Goal: Information Seeking & Learning: Learn about a topic

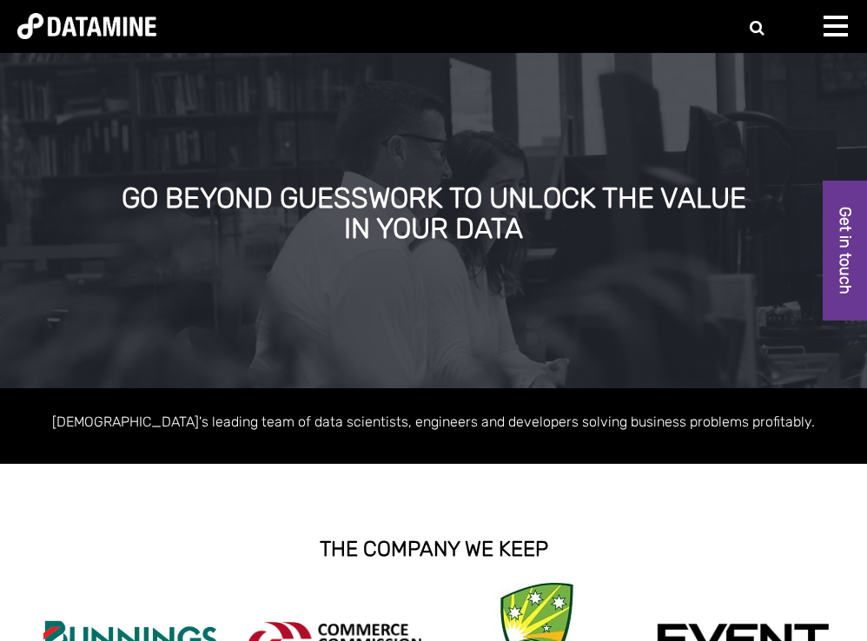
click at [850, 36] on div at bounding box center [841, 33] width 35 height 35
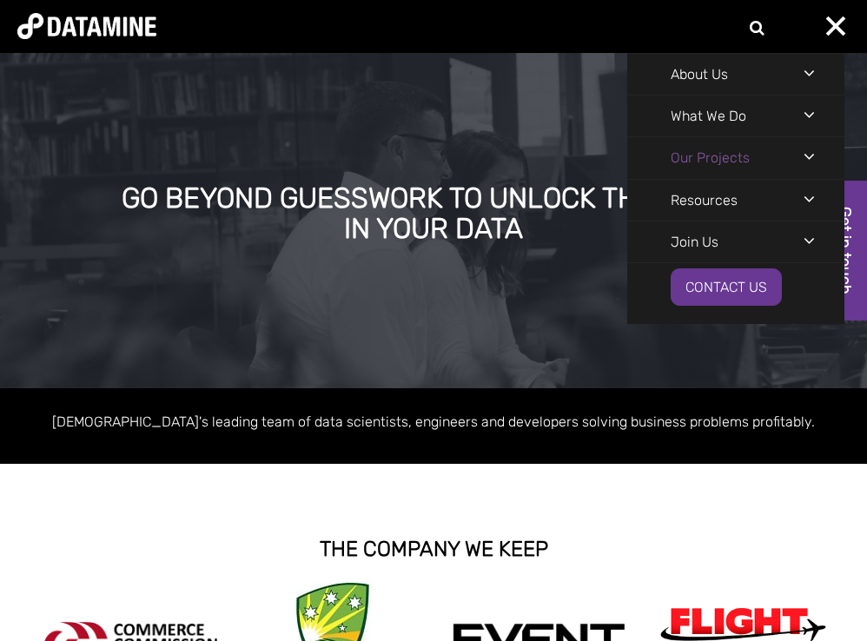
click at [729, 165] on link "Our Projects" at bounding box center [710, 157] width 166 height 41
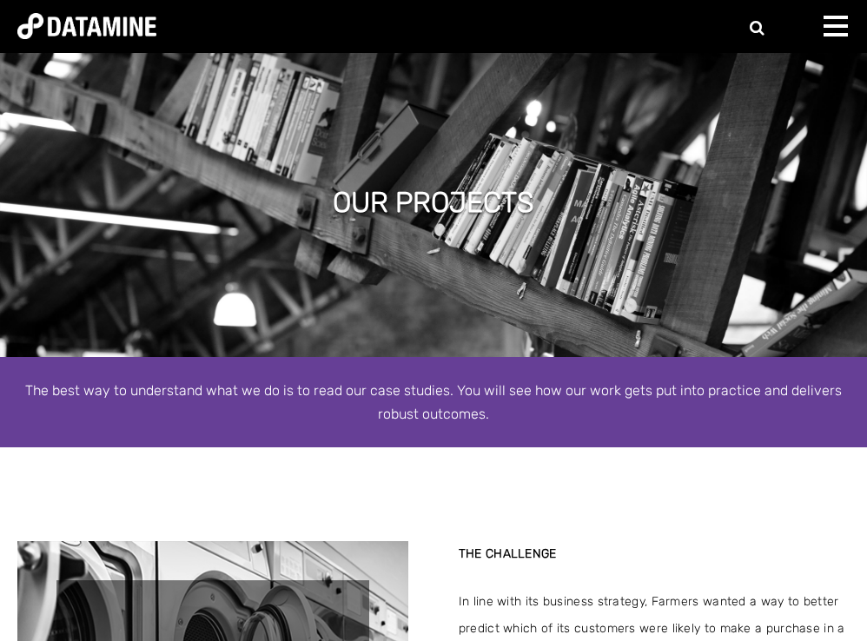
click at [820, 33] on div "About Us The Datamine Story Our People Our Values Our Process Our Partners What…" at bounding box center [433, 26] width 867 height 53
click at [831, 33] on span at bounding box center [836, 34] width 24 height 3
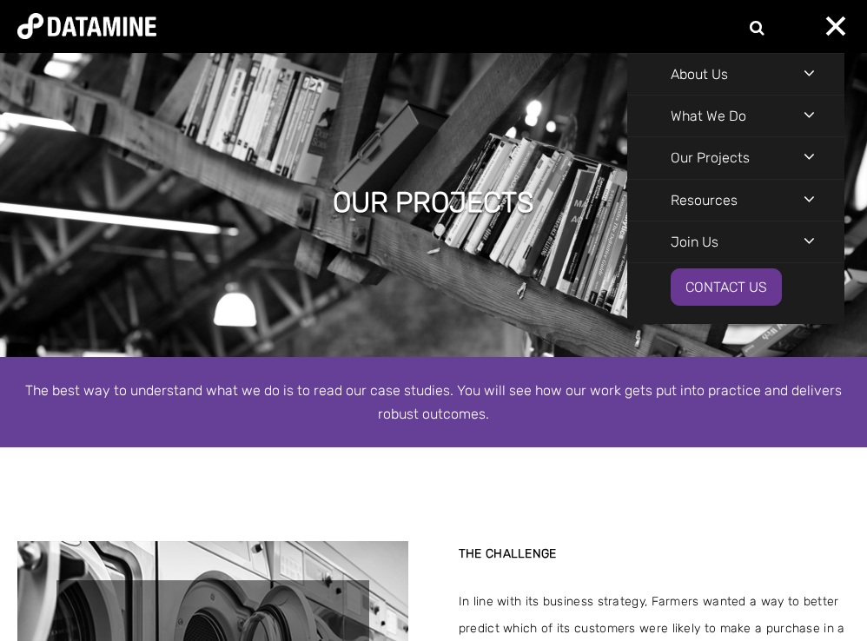
click at [810, 159] on div "Navigation Menu" at bounding box center [824, 156] width 41 height 38
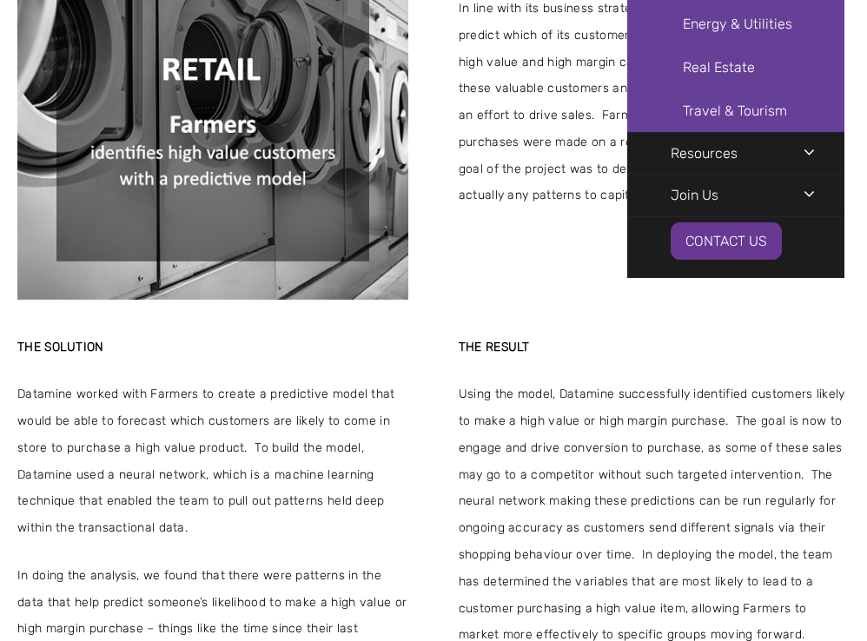
scroll to position [575, 0]
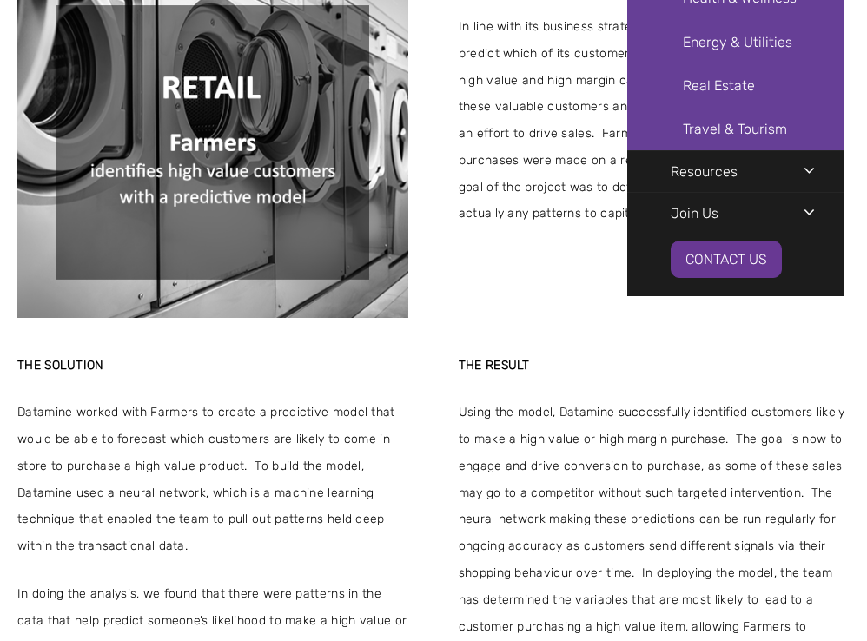
click at [492, 465] on span "Using the model, Datamine successfully identified customers likely to make a hi…" at bounding box center [654, 534] width 391 height 268
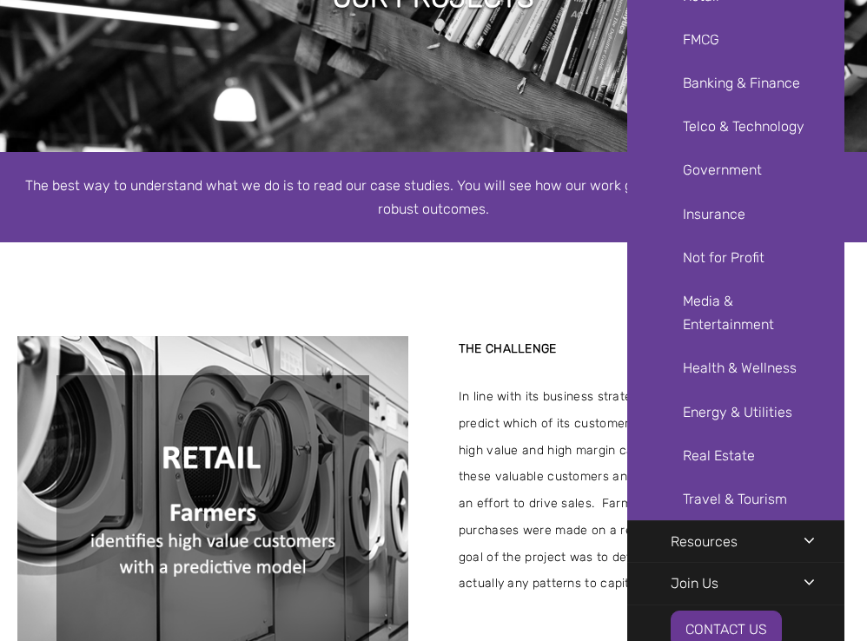
scroll to position [0, 0]
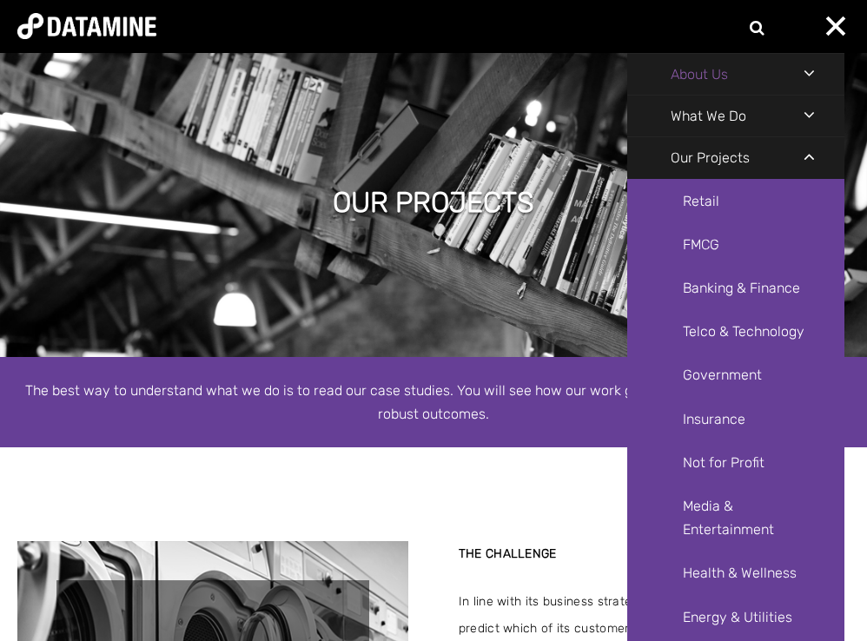
click at [736, 81] on link "About Us" at bounding box center [699, 74] width 144 height 41
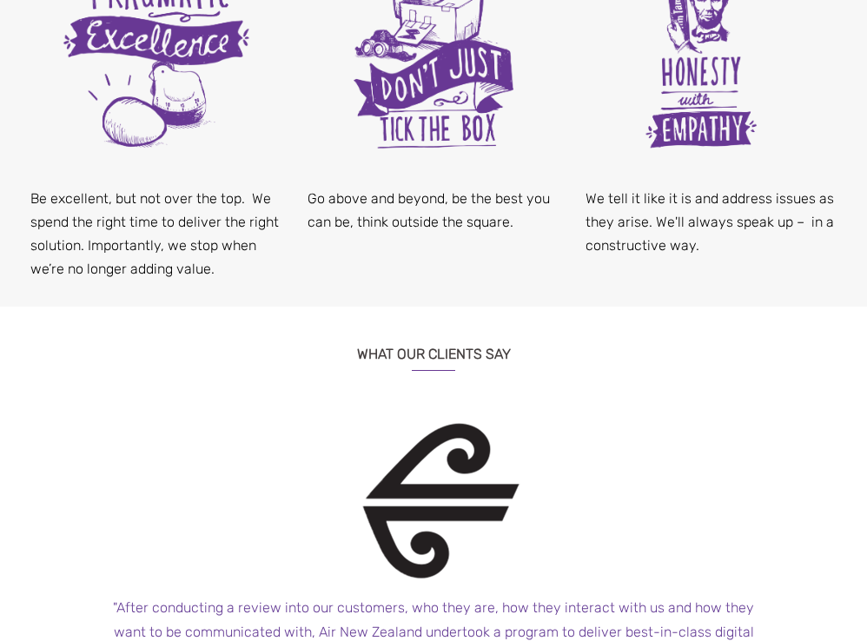
scroll to position [2095, 0]
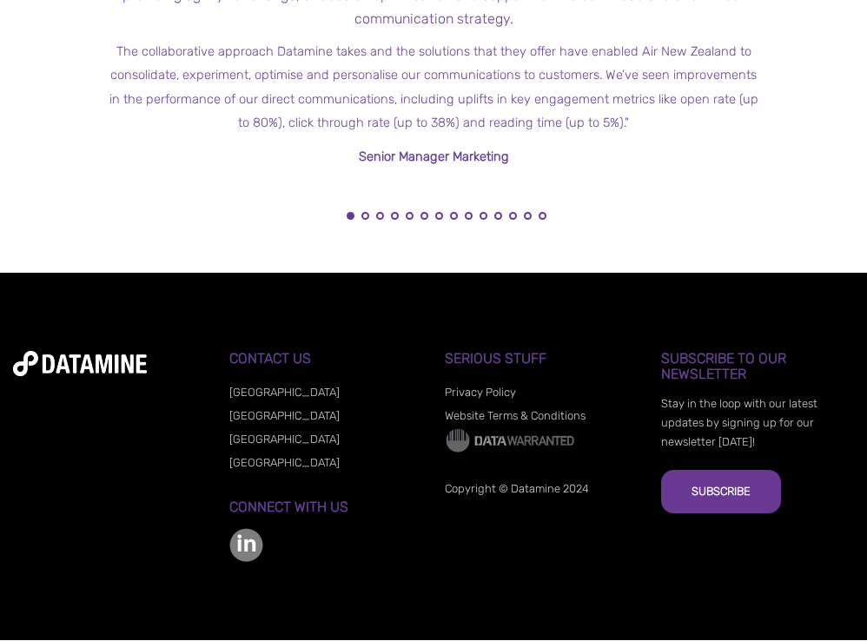
click at [247, 550] on img at bounding box center [246, 545] width 34 height 34
